Goal: Information Seeking & Learning: Understand process/instructions

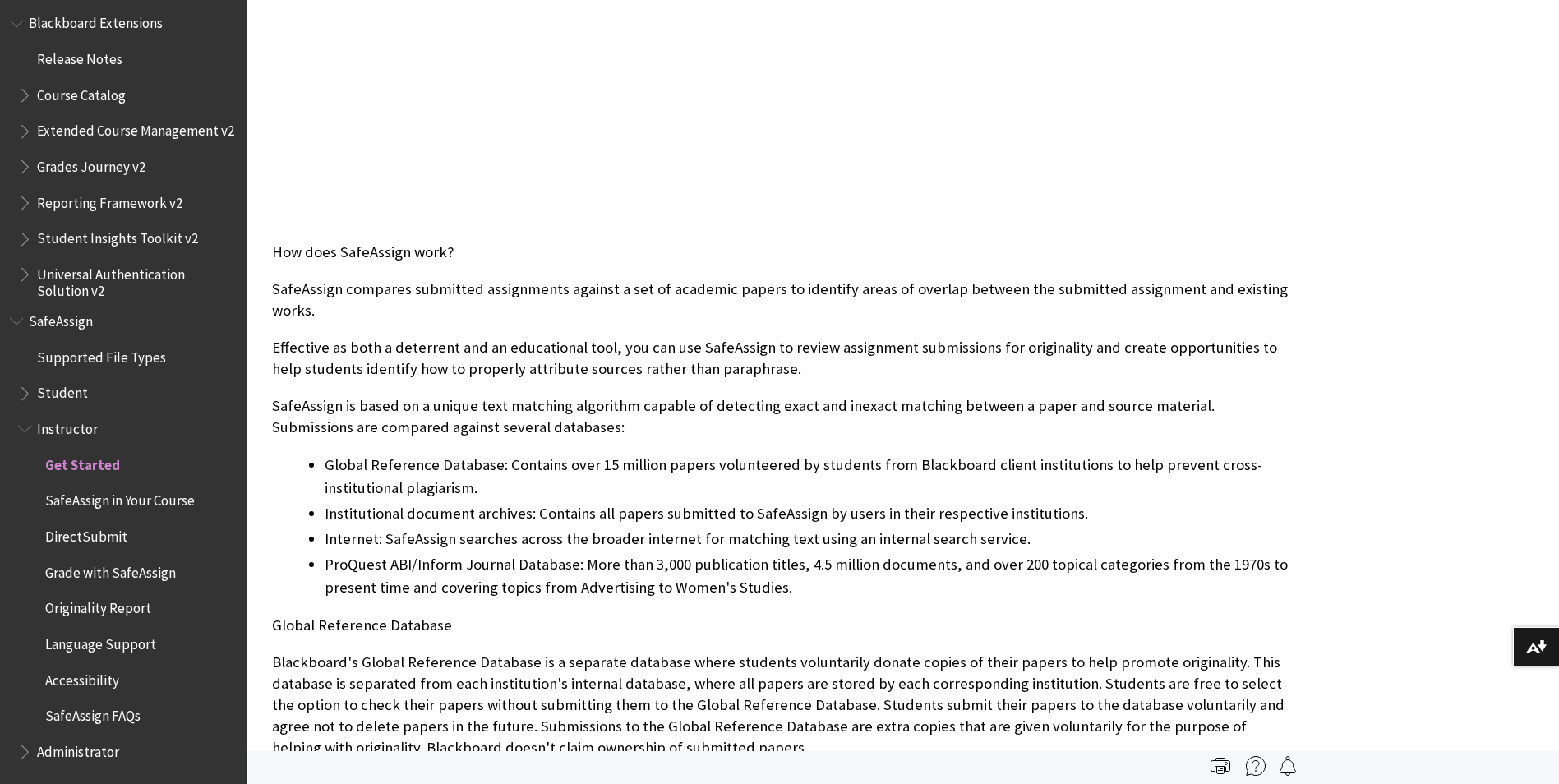
scroll to position [575, 0]
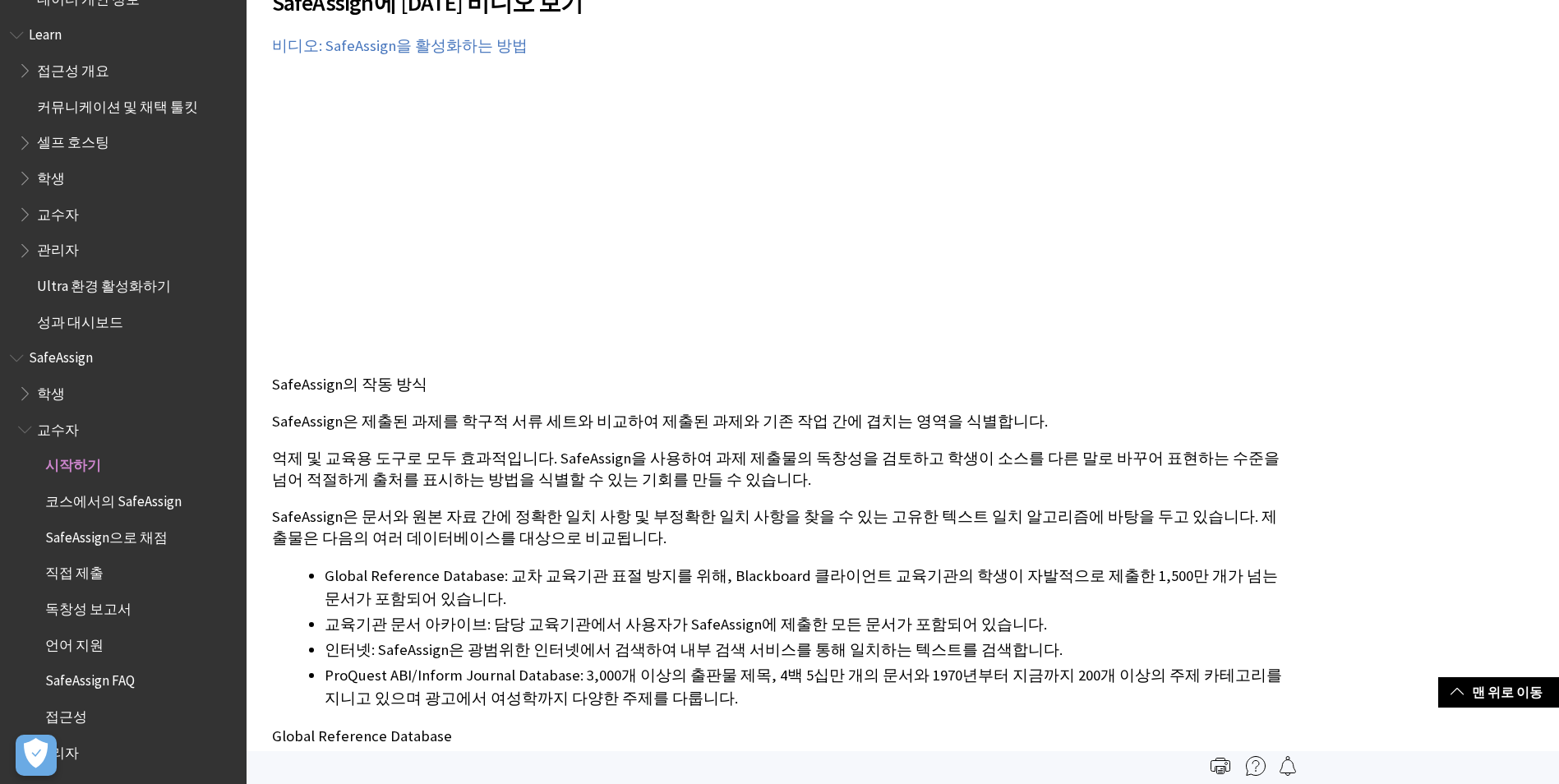
scroll to position [329, 0]
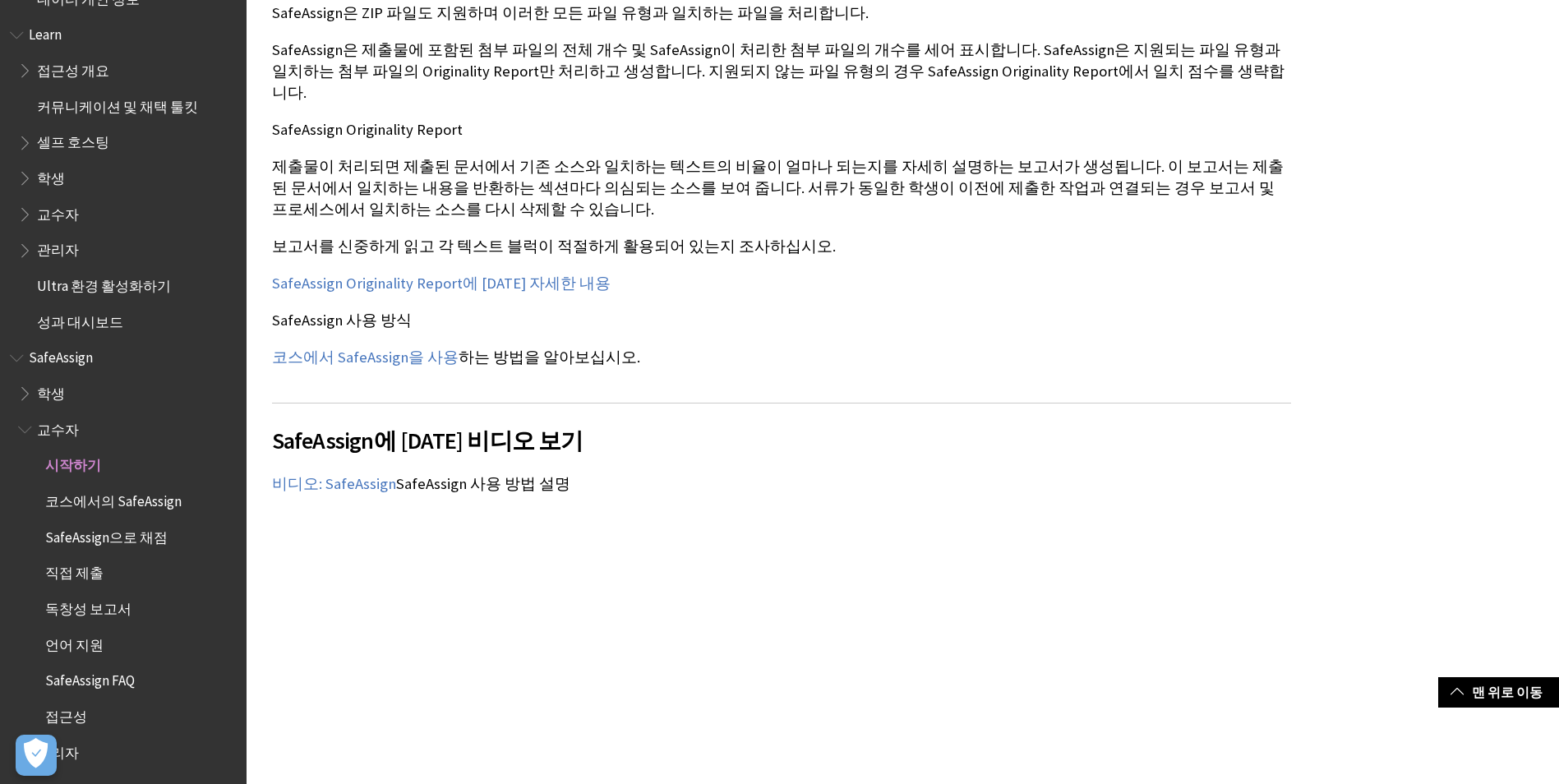
scroll to position [1972, 0]
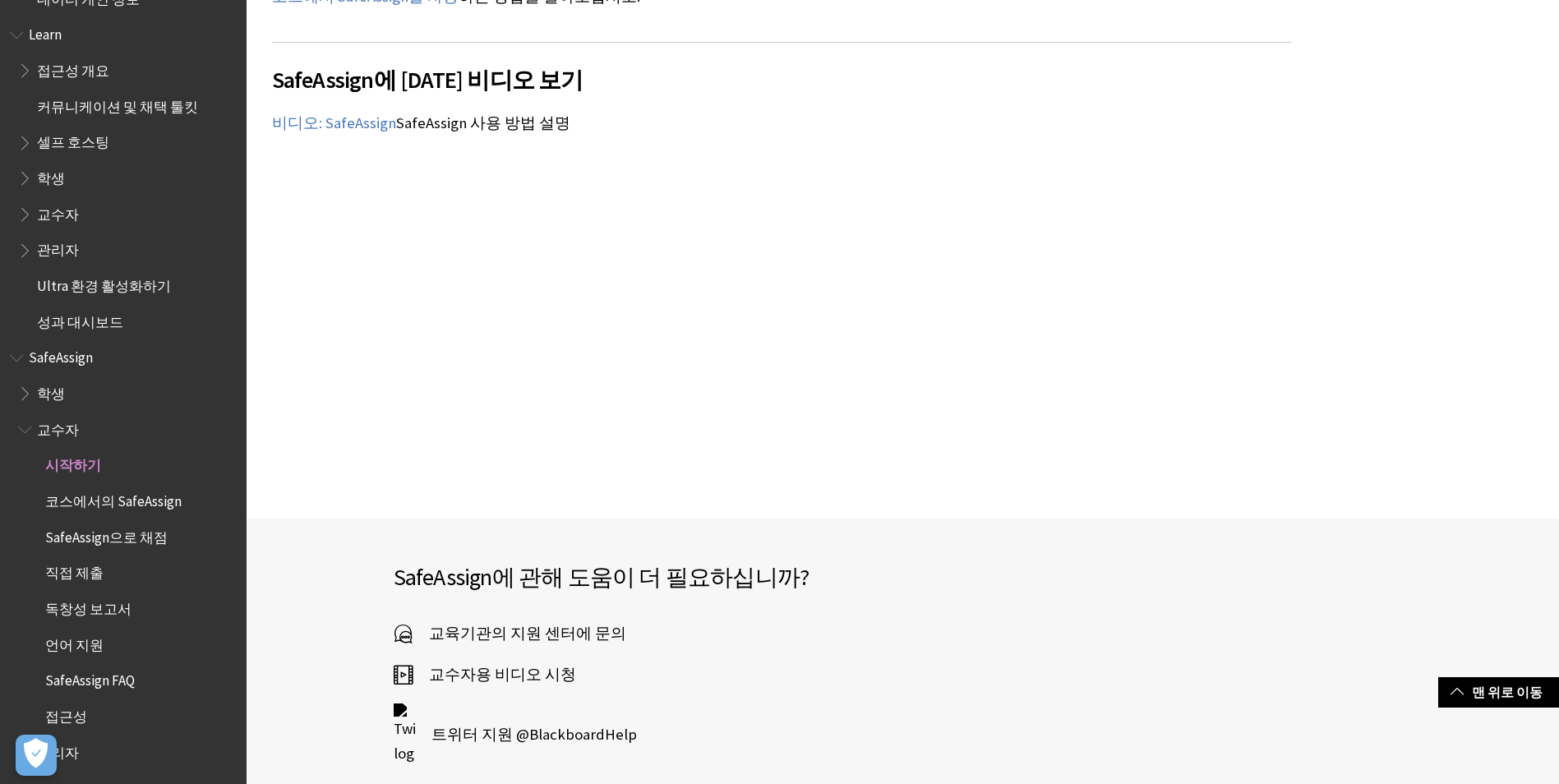
click at [135, 607] on span "독창성 보고서" at bounding box center [131, 609] width 210 height 28
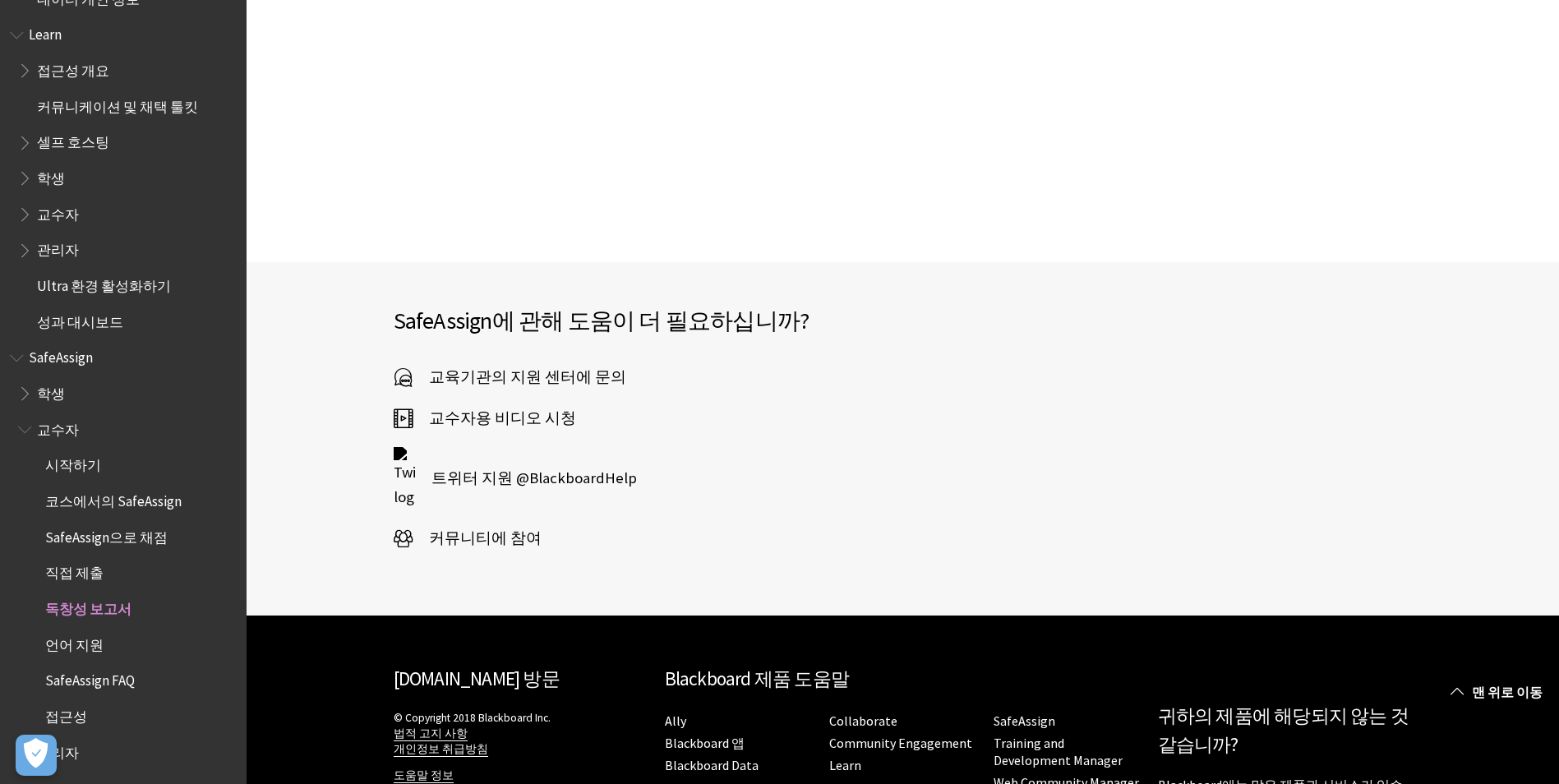
scroll to position [2318, 0]
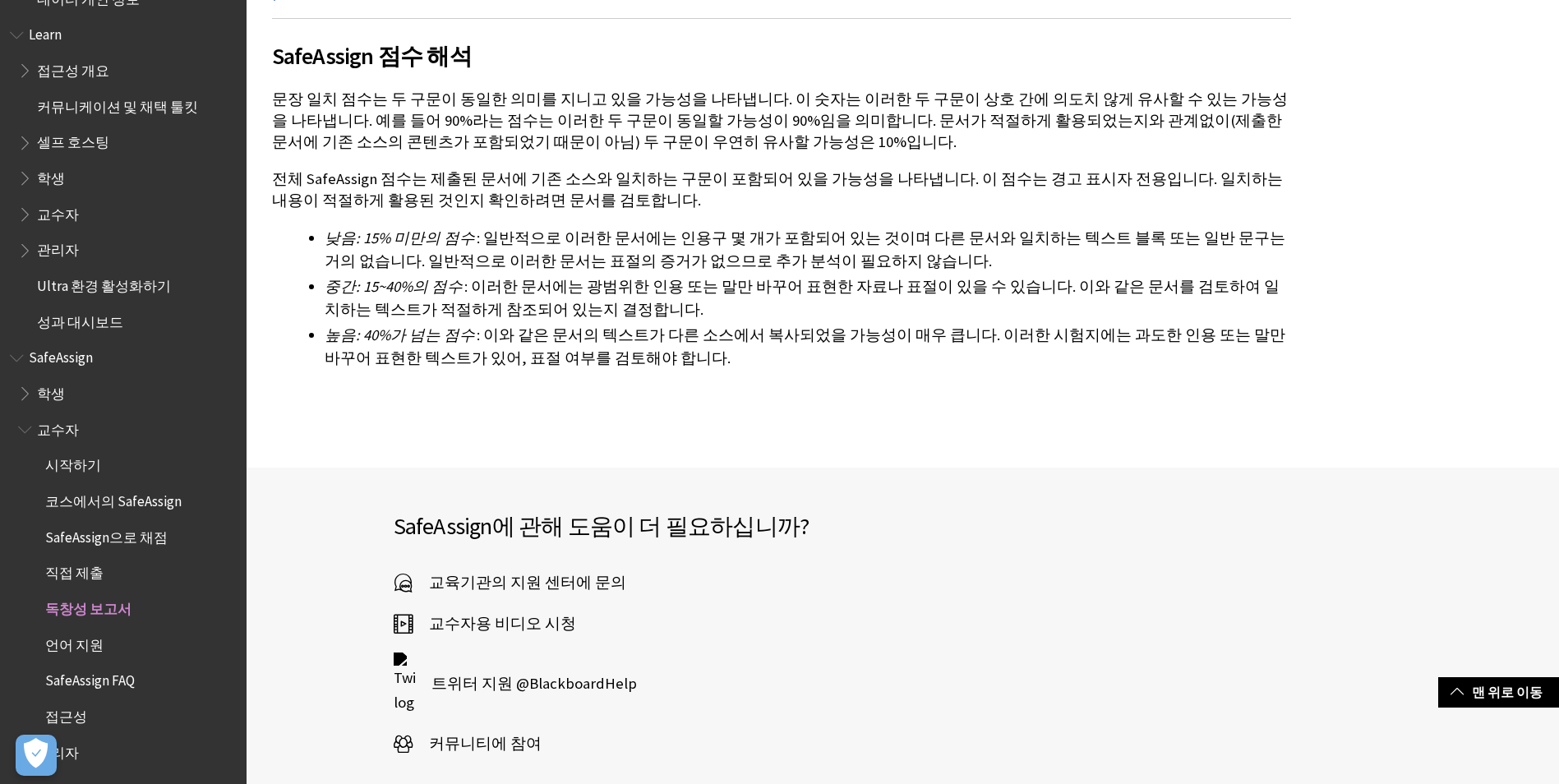
scroll to position [4026, 0]
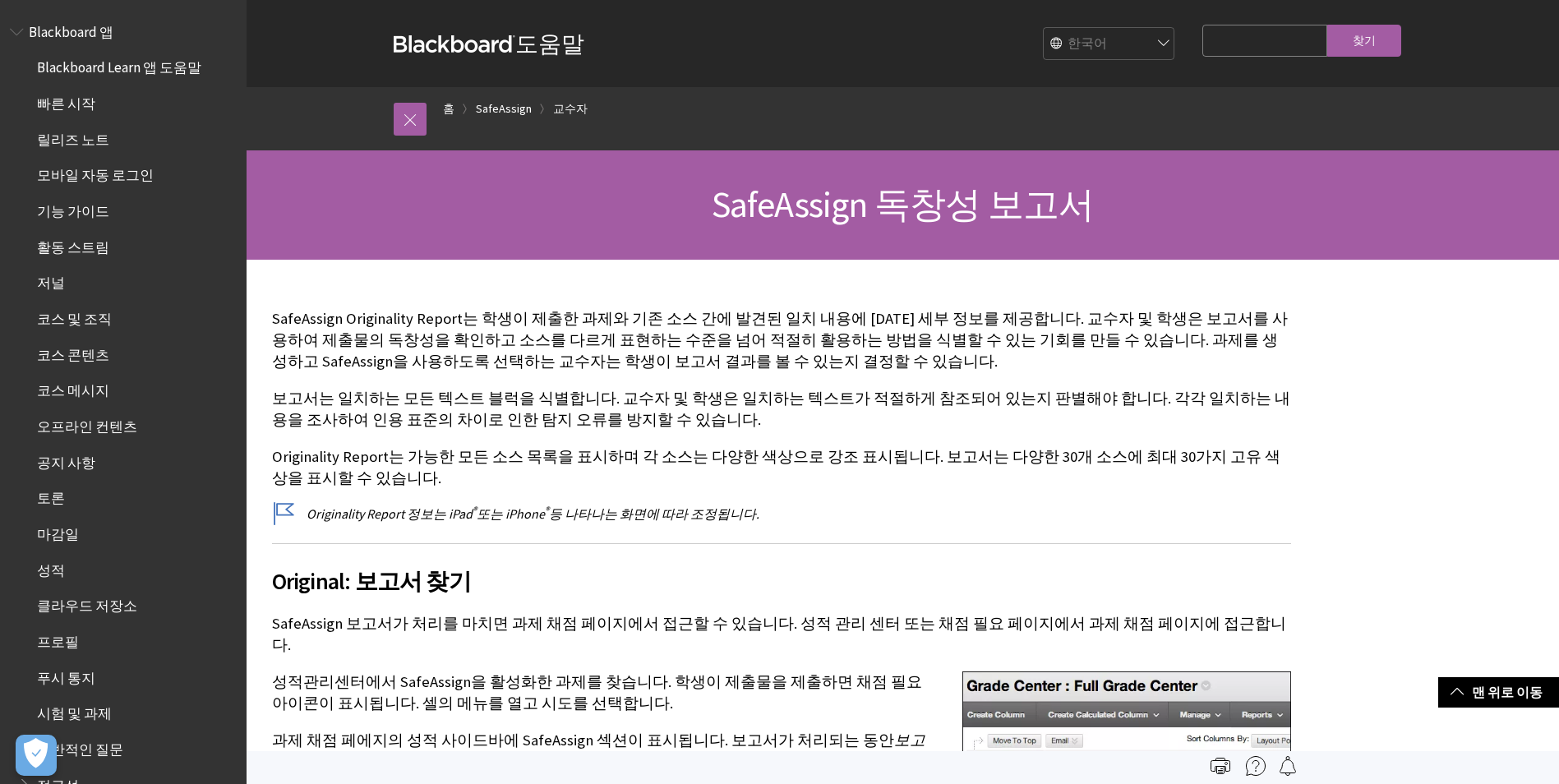
scroll to position [4026, 0]
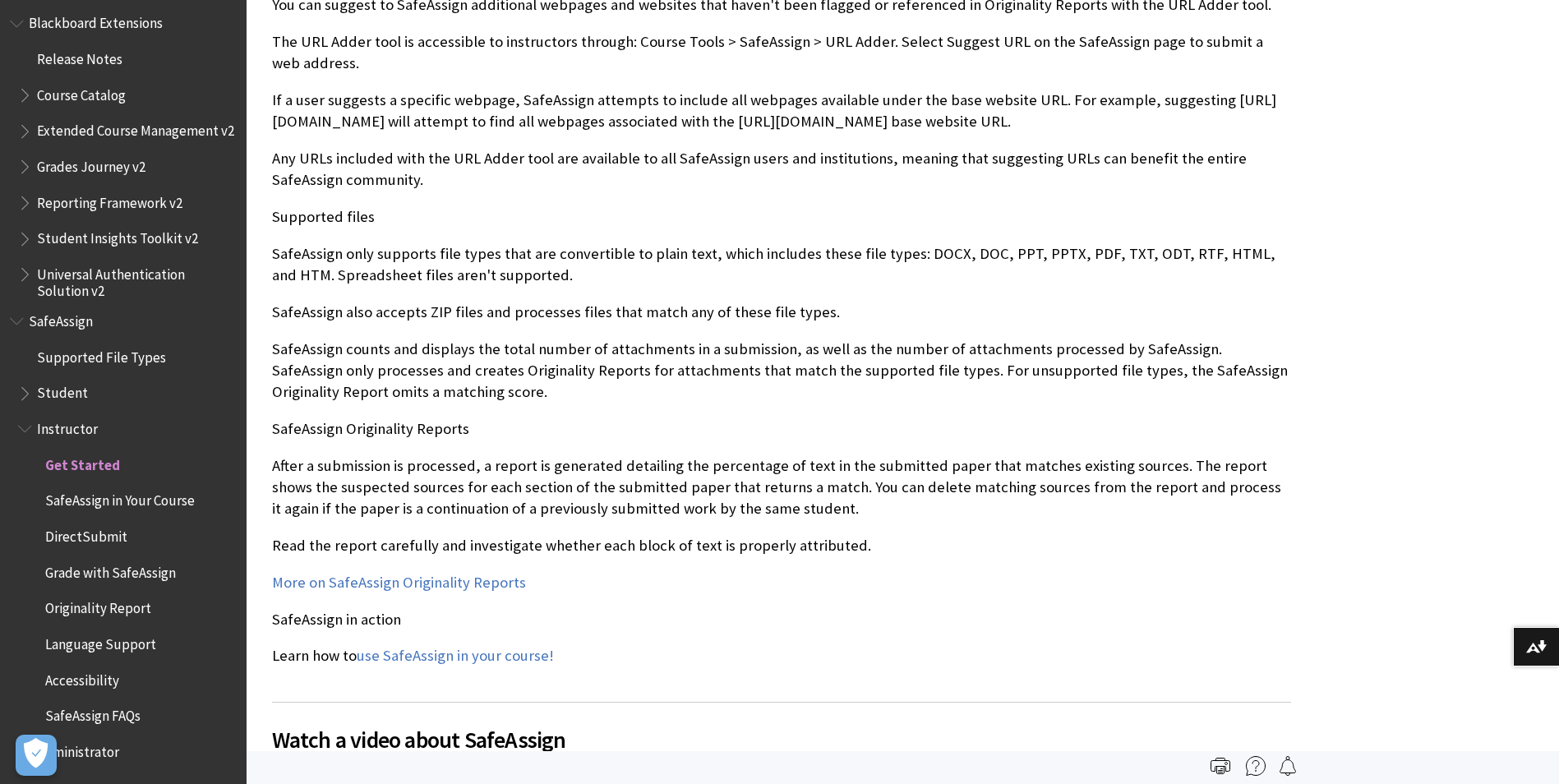
scroll to position [1479, 0]
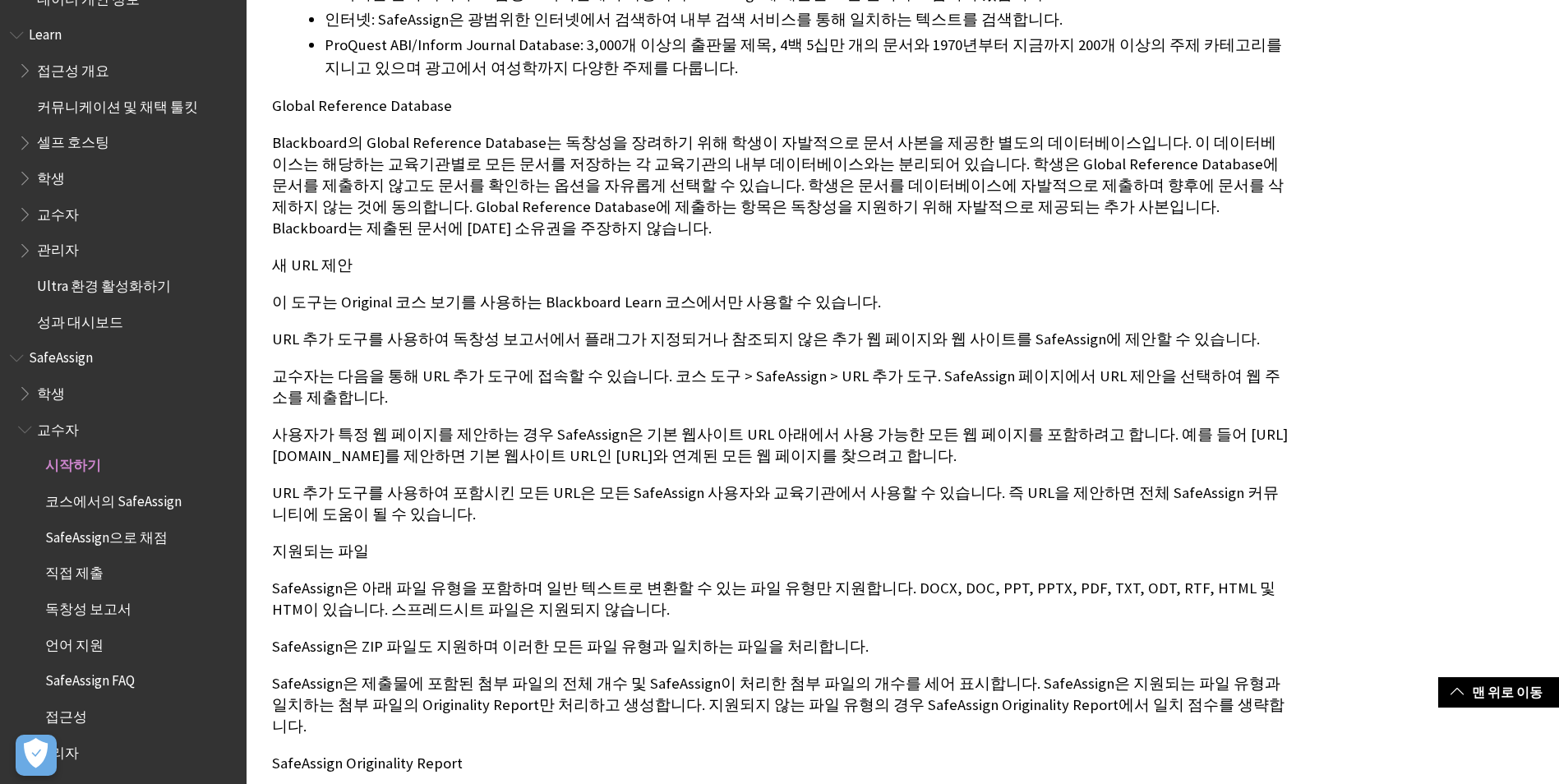
scroll to position [986, 0]
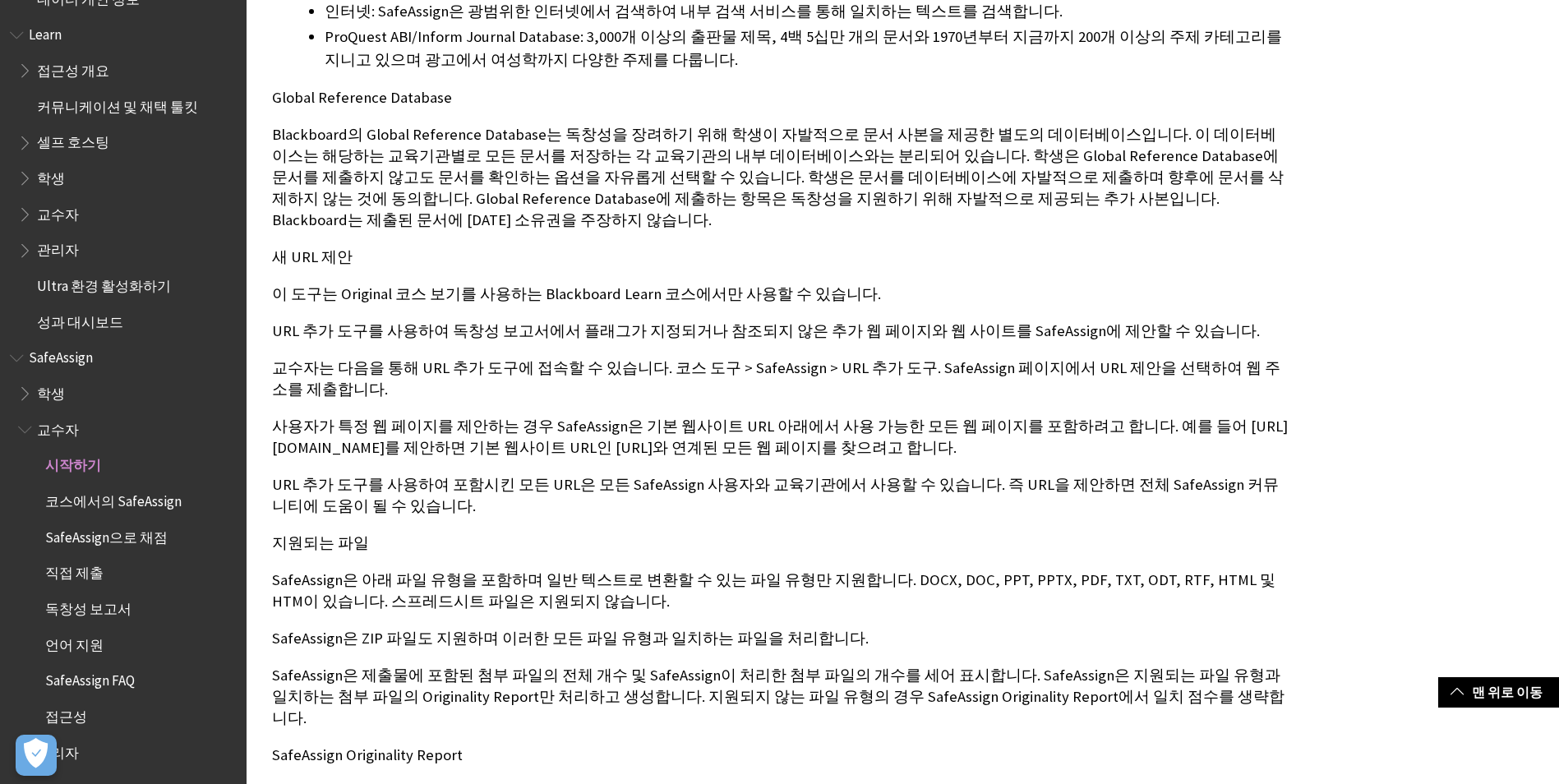
click at [107, 609] on span "독창성 보고서" at bounding box center [88, 606] width 86 height 22
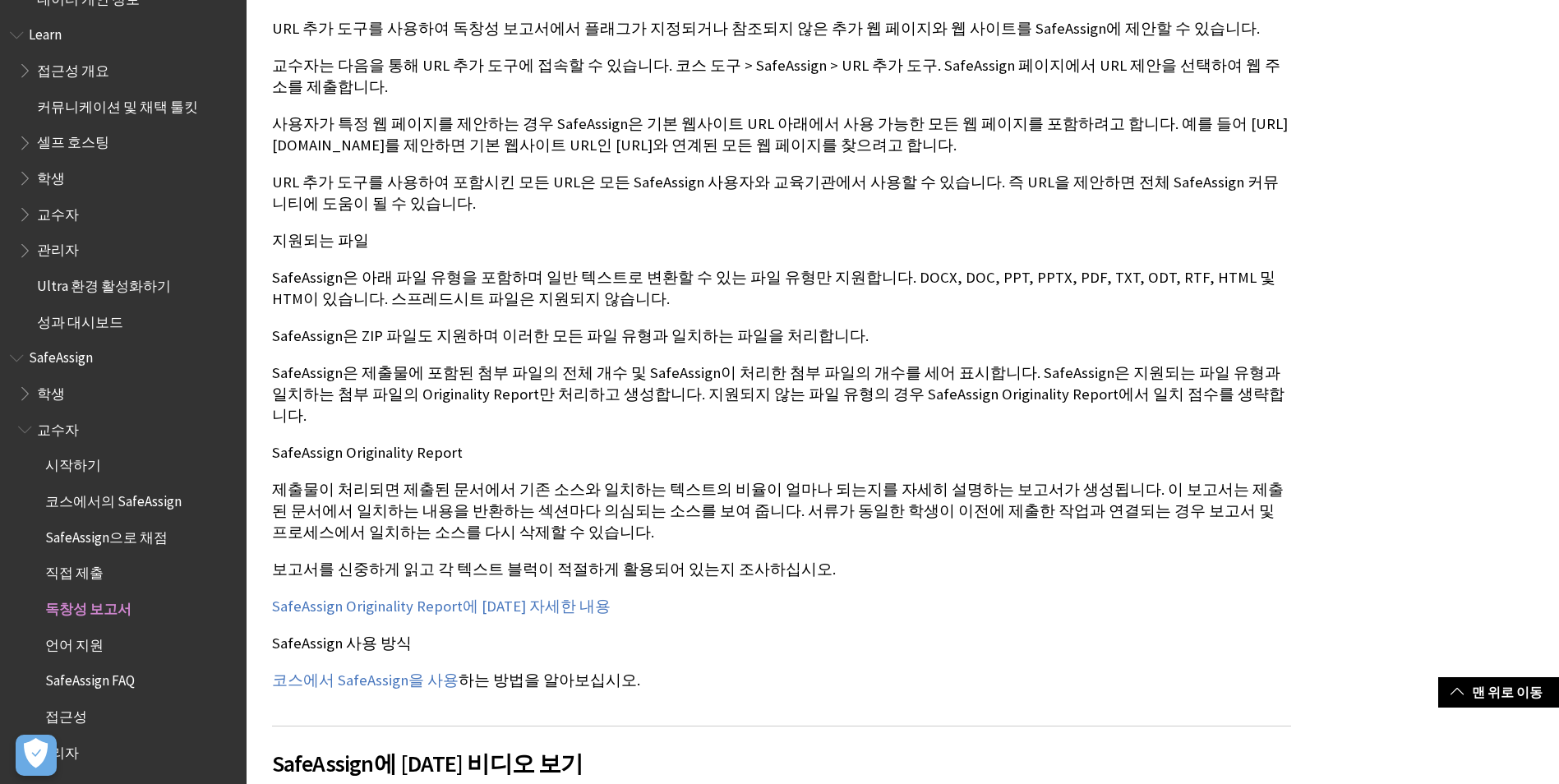
scroll to position [1551, 0]
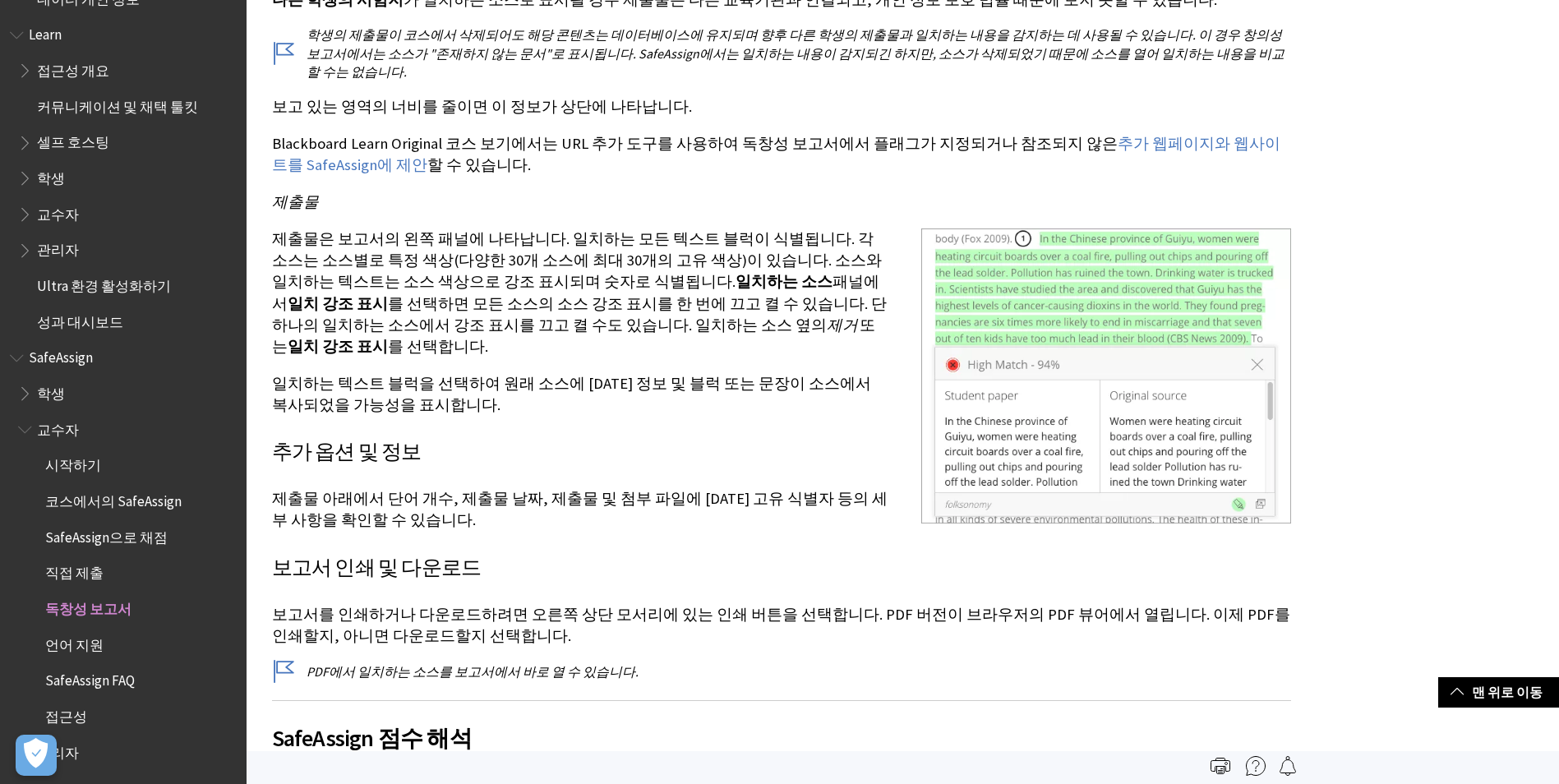
scroll to position [3341, 0]
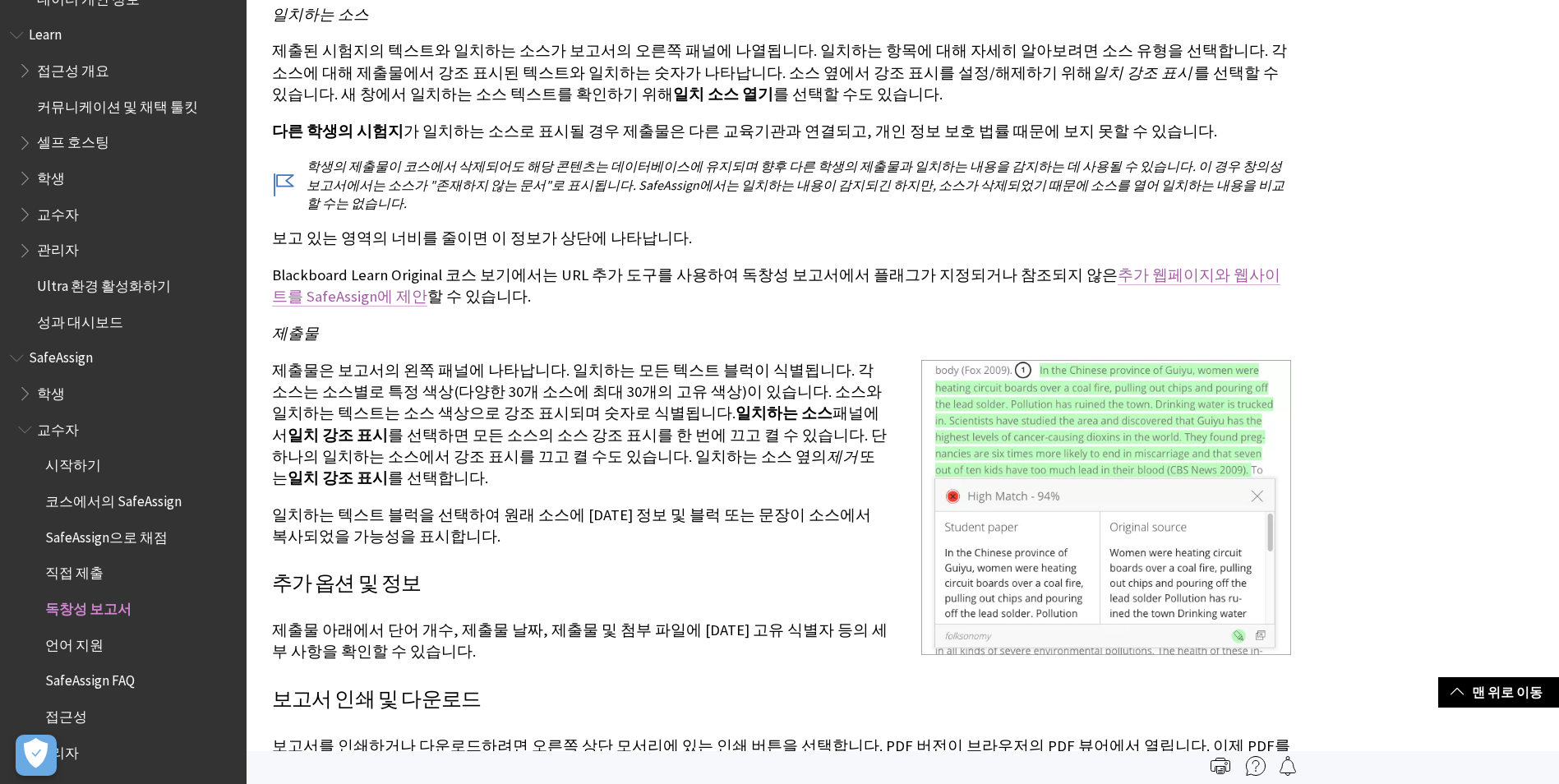
click at [1104, 266] on link "추가 웹페이지와 웹사이트를 SafeAssign에 제안" at bounding box center [776, 286] width 1009 height 41
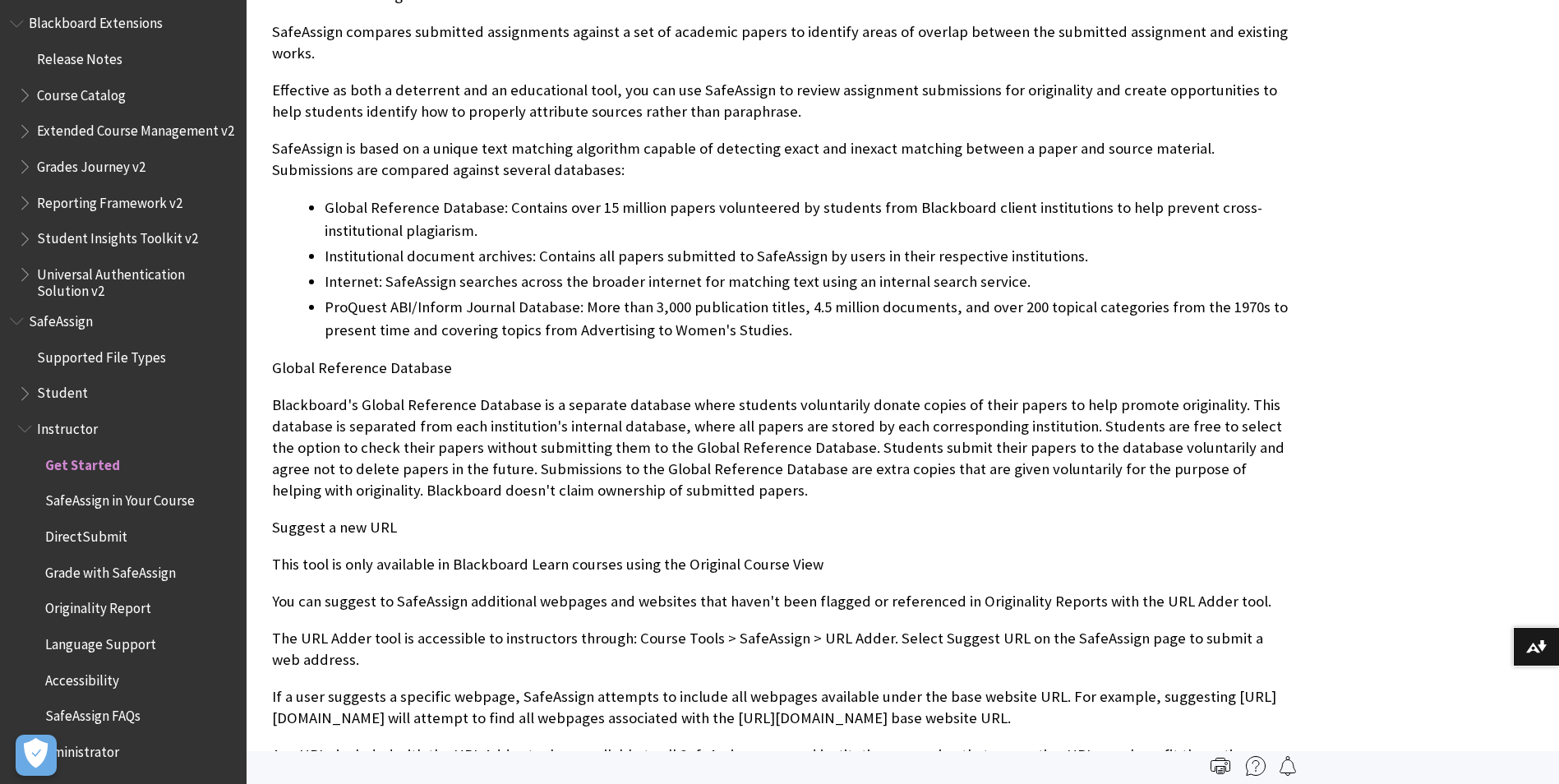
scroll to position [822, 0]
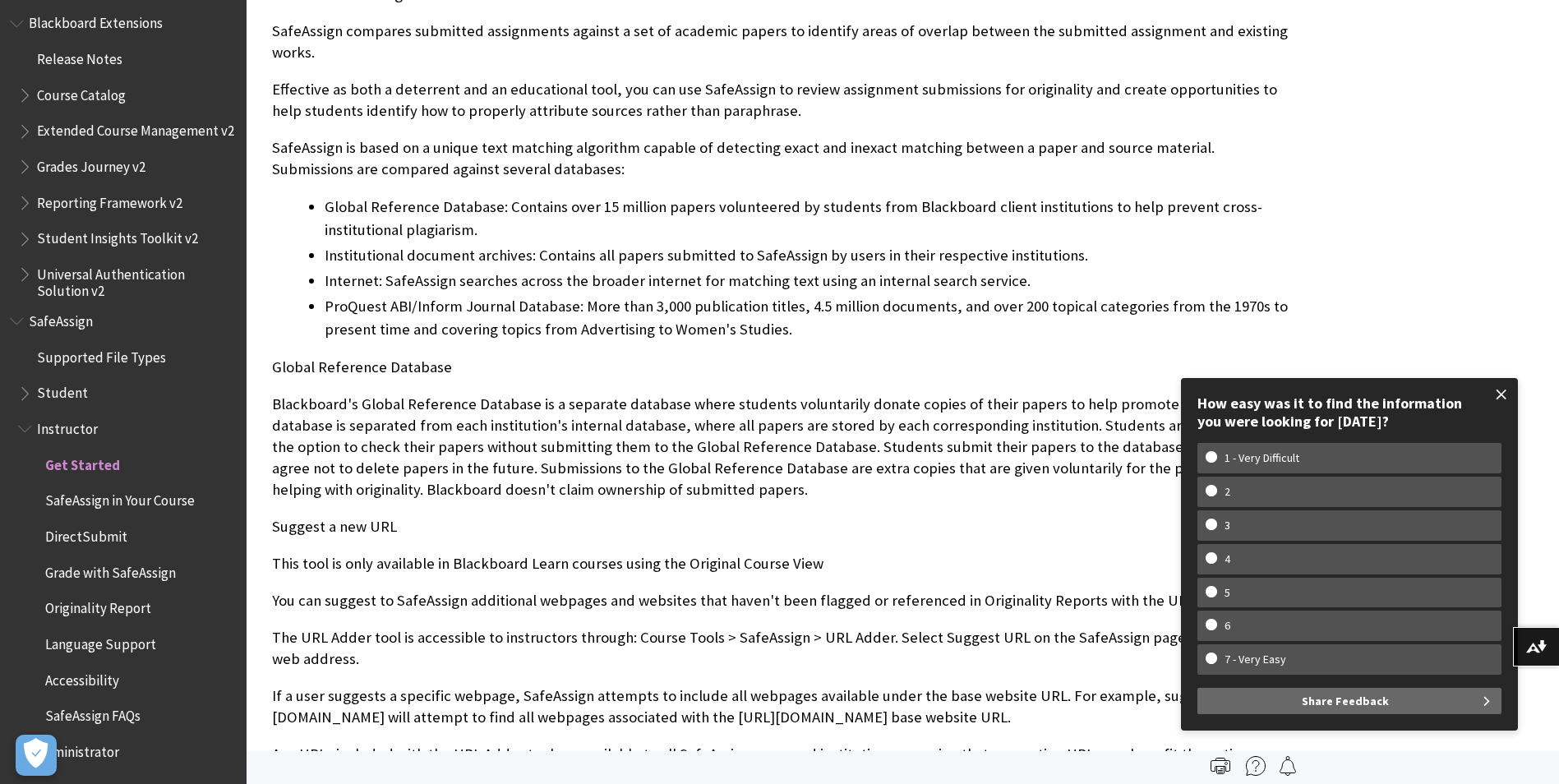
click at [1504, 397] on span at bounding box center [1501, 394] width 34 height 34
